Goal: Complete application form

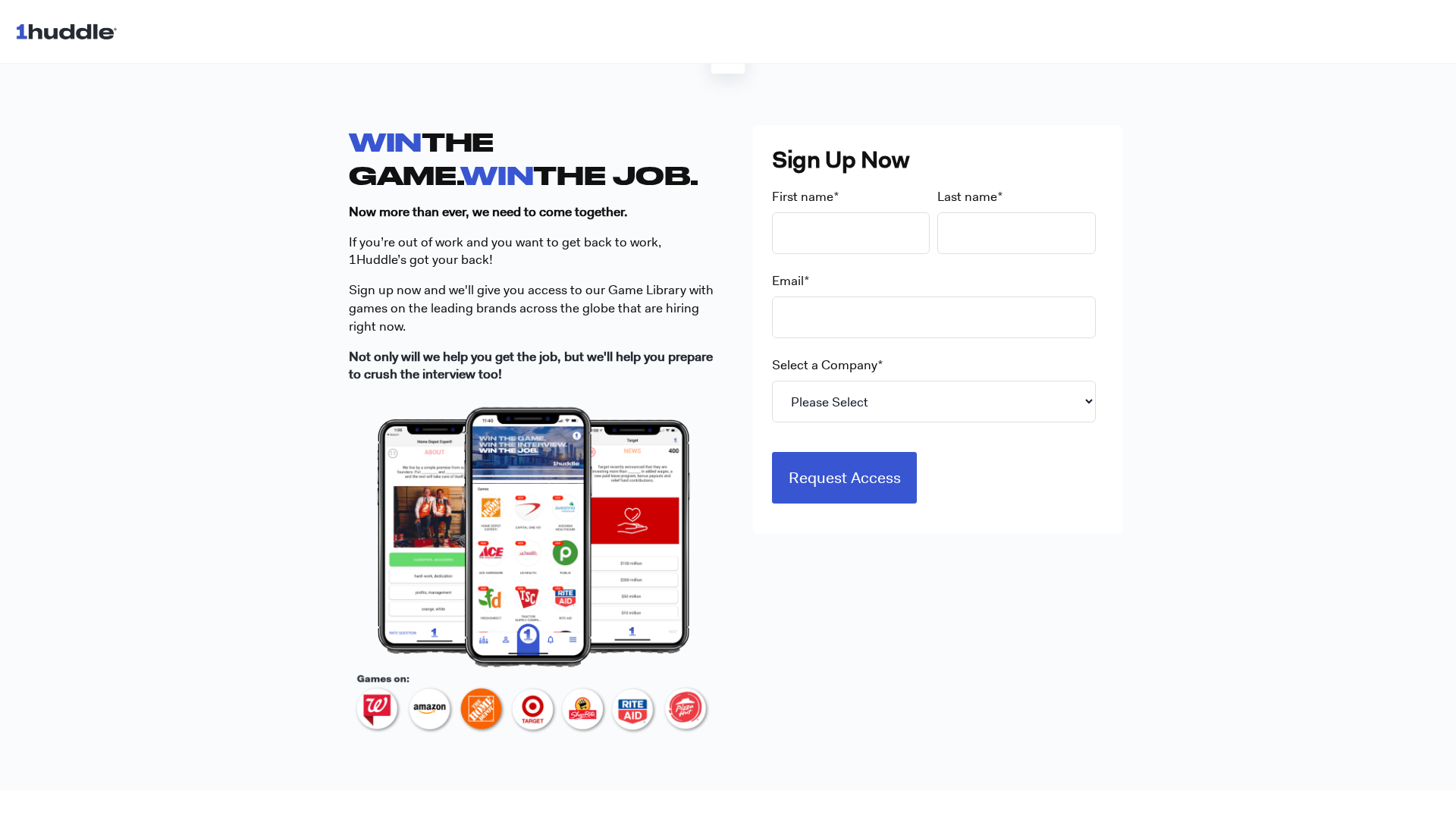
scroll to position [380, 0]
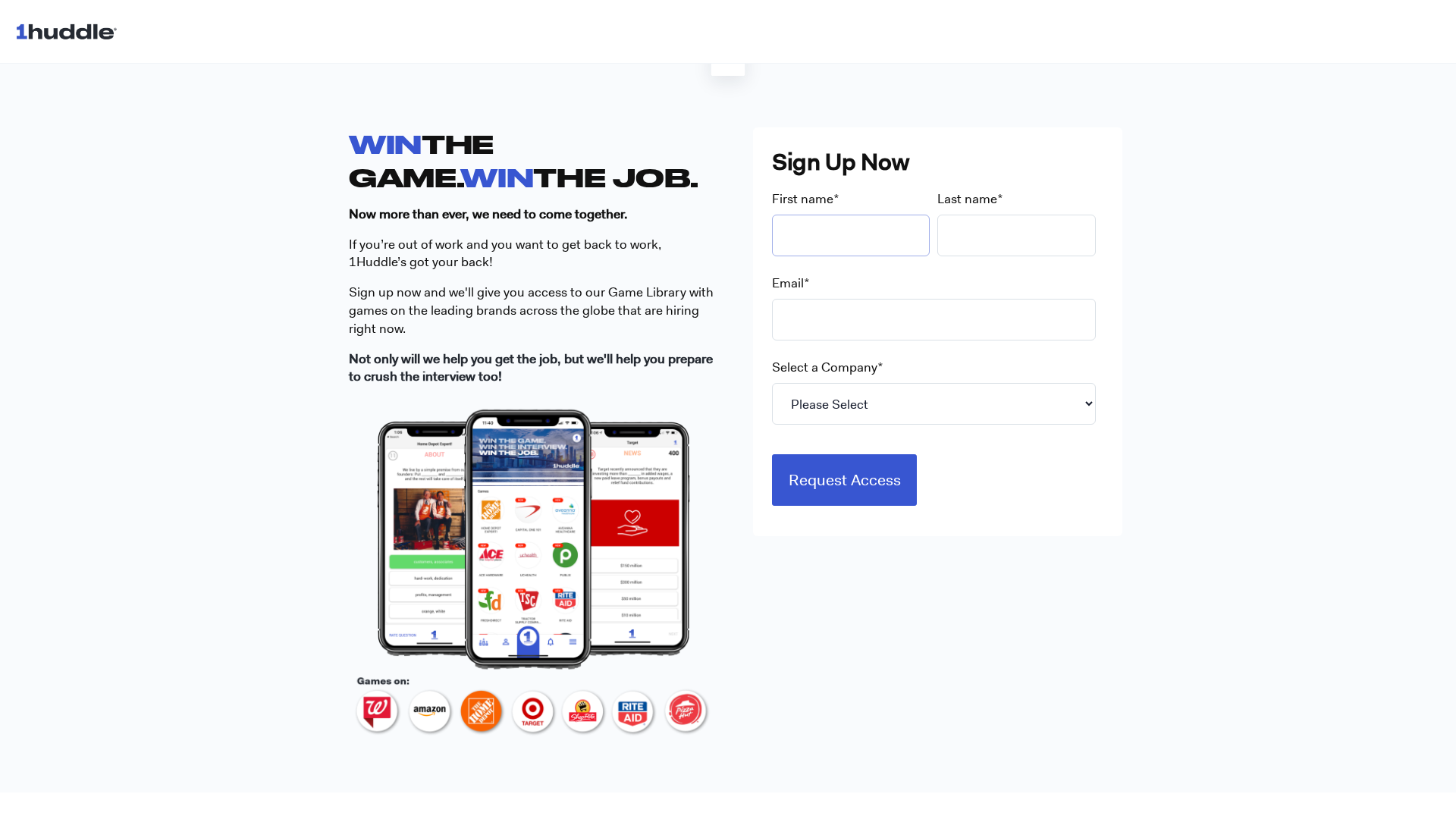
click at [792, 250] on input "First name *" at bounding box center [851, 234] width 159 height 41
type input "[PERSON_NAME]"
click at [1017, 253] on input "Last name *" at bounding box center [1017, 234] width 159 height 41
type input "[PERSON_NAME]"
click at [906, 329] on input "Email *" at bounding box center [934, 319] width 324 height 41
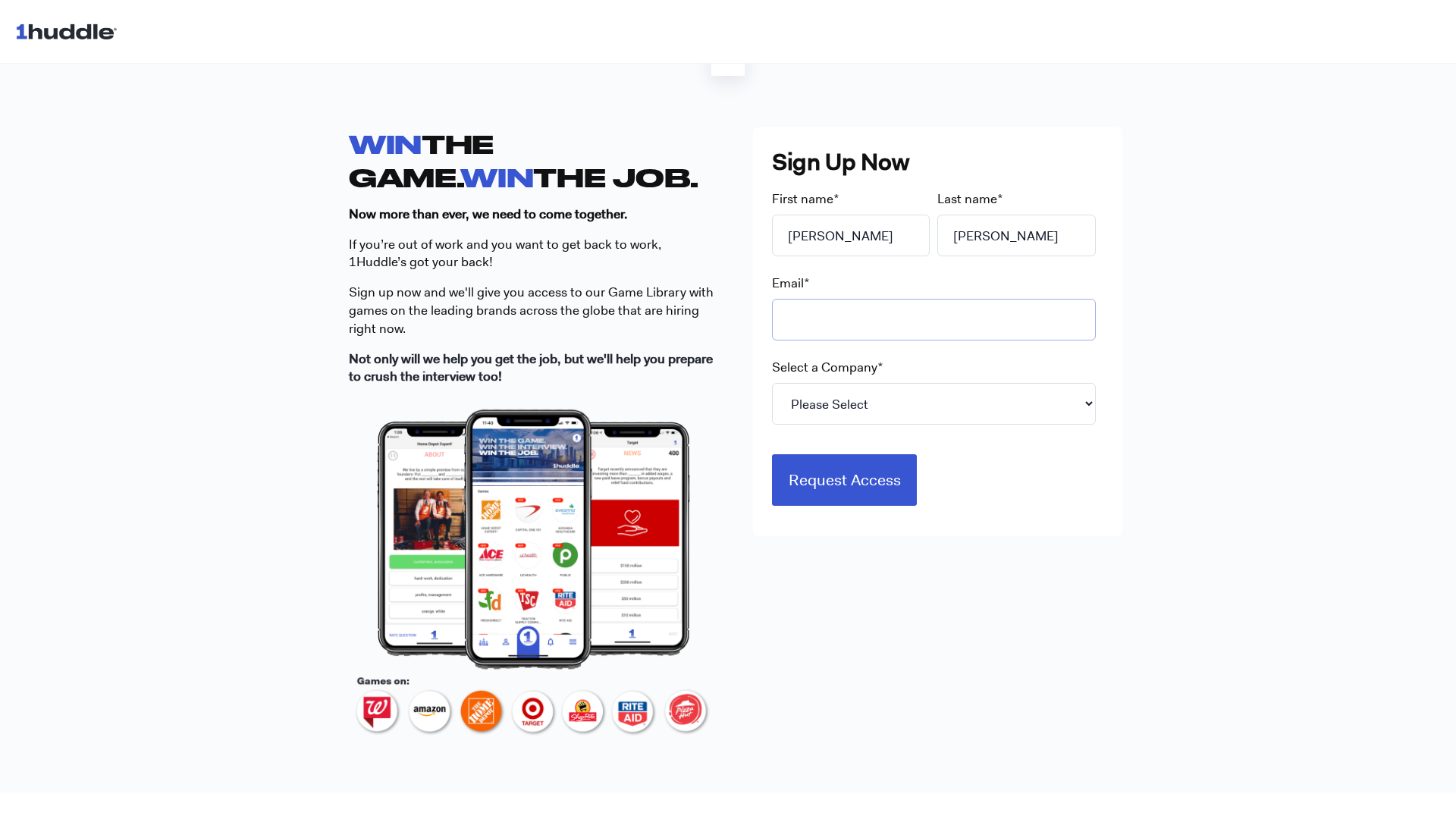
type input "[EMAIL_ADDRESS][DOMAIN_NAME]"
click at [895, 396] on select "Please Select 7-Eleven Ace Hardware Albertsons Companies ALDI Amazon Aveanna He…" at bounding box center [934, 403] width 324 height 41
select select "Starbucks"
click at [772, 383] on select "Please Select 7-Eleven Ace Hardware Albertsons Companies ALDI Amazon Aveanna He…" at bounding box center [934, 403] width 324 height 41
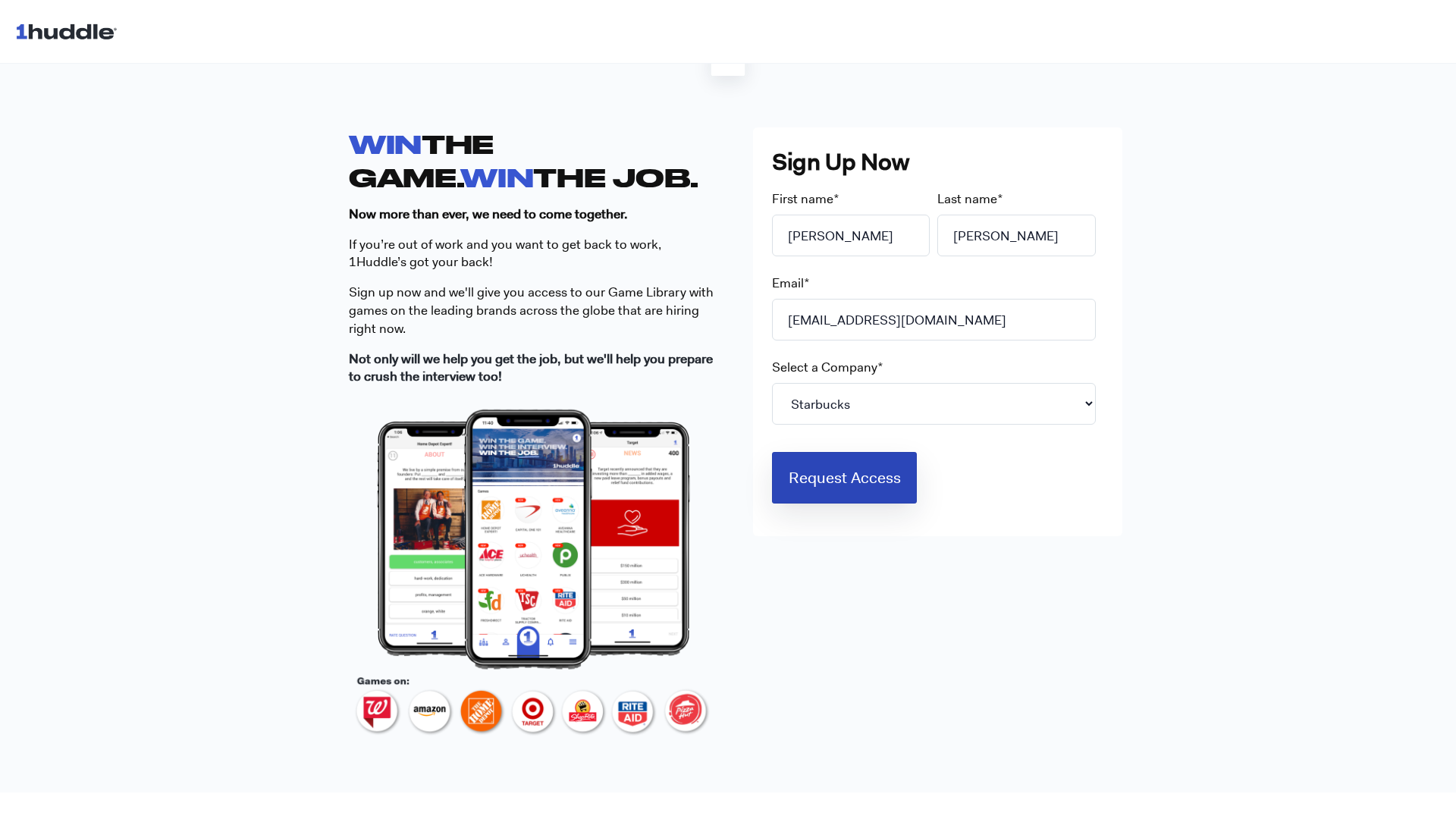
click at [865, 455] on input "Request Access" at bounding box center [844, 477] width 146 height 51
